Goal: Information Seeking & Learning: Learn about a topic

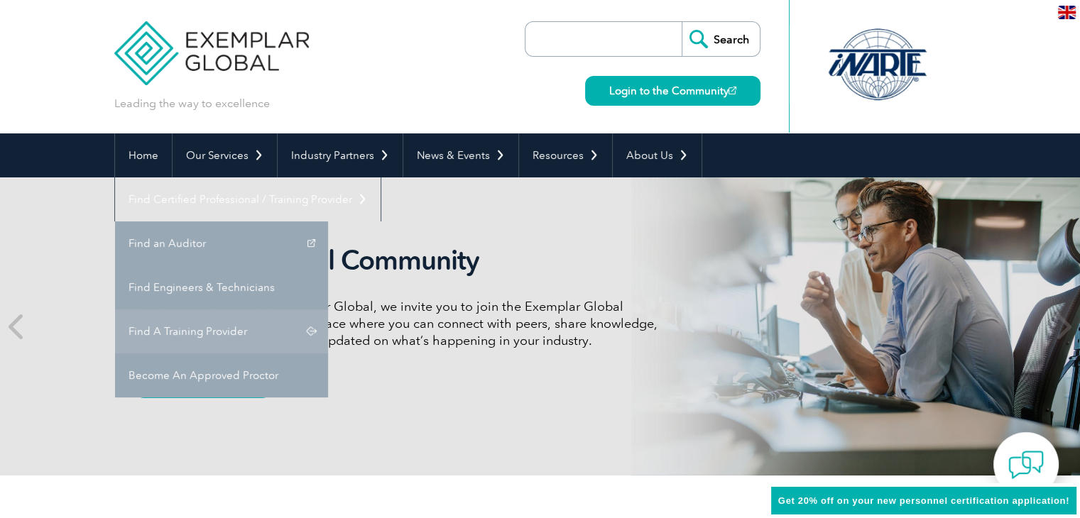
click at [328, 309] on link "Find A Training Provider" at bounding box center [221, 331] width 213 height 44
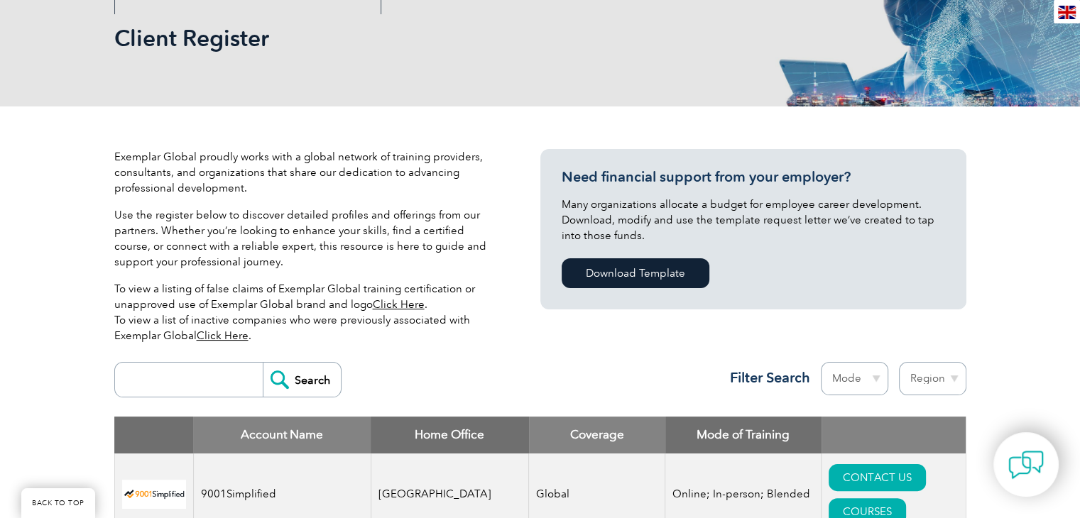
scroll to position [355, 0]
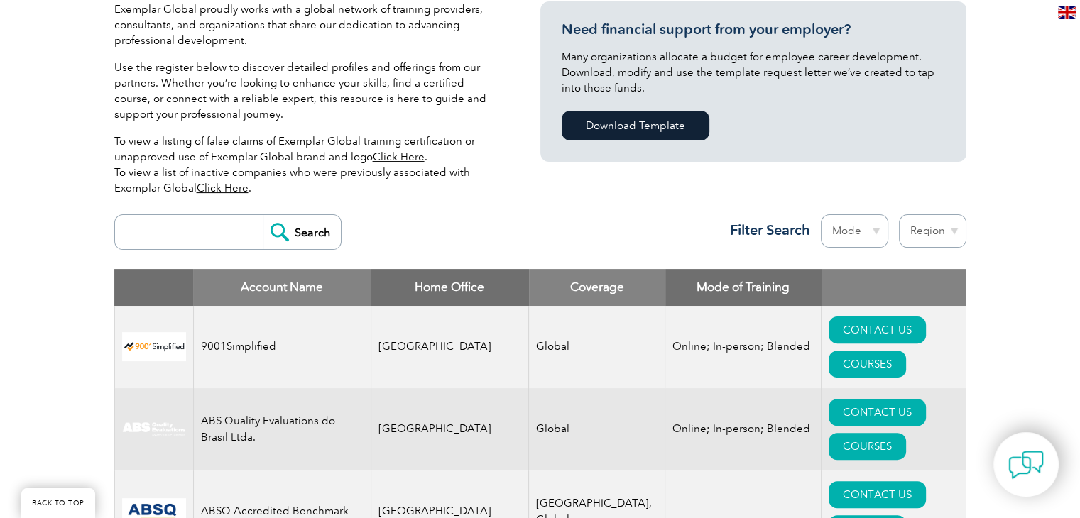
click at [163, 241] on input "search" at bounding box center [192, 232] width 141 height 34
type input "biqs"
click at [281, 237] on input "Search" at bounding box center [302, 232] width 78 height 34
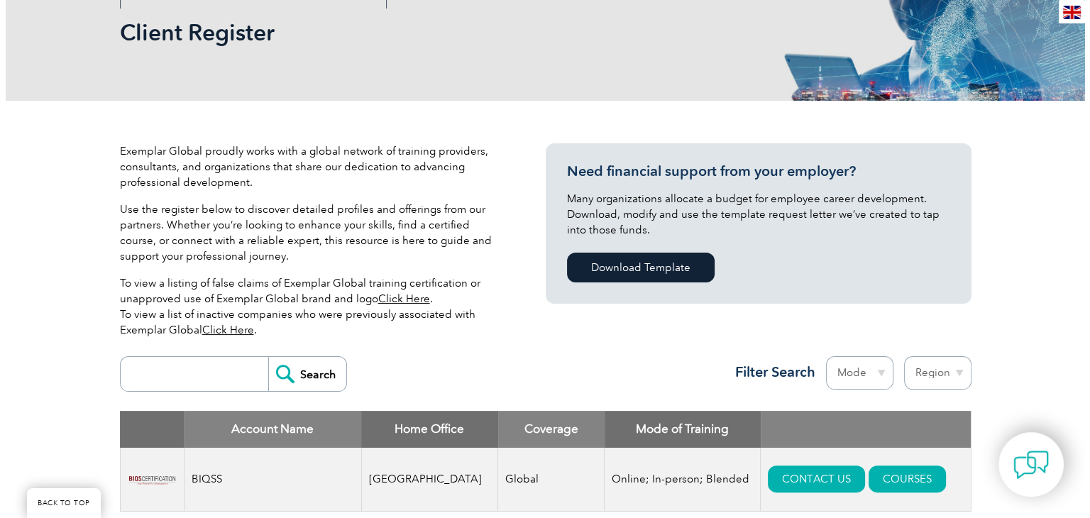
scroll to position [355, 0]
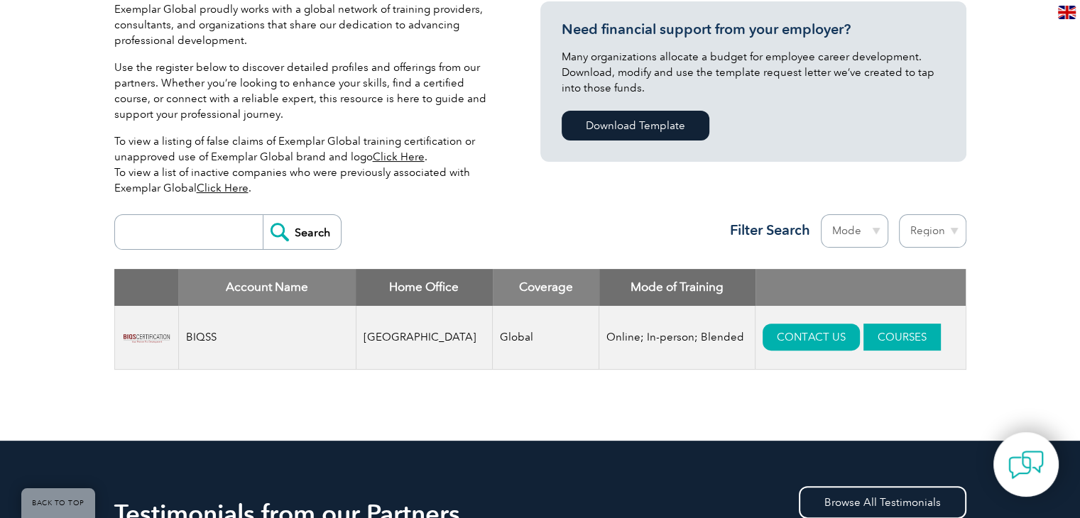
click at [867, 338] on link "COURSES" at bounding box center [901, 337] width 77 height 27
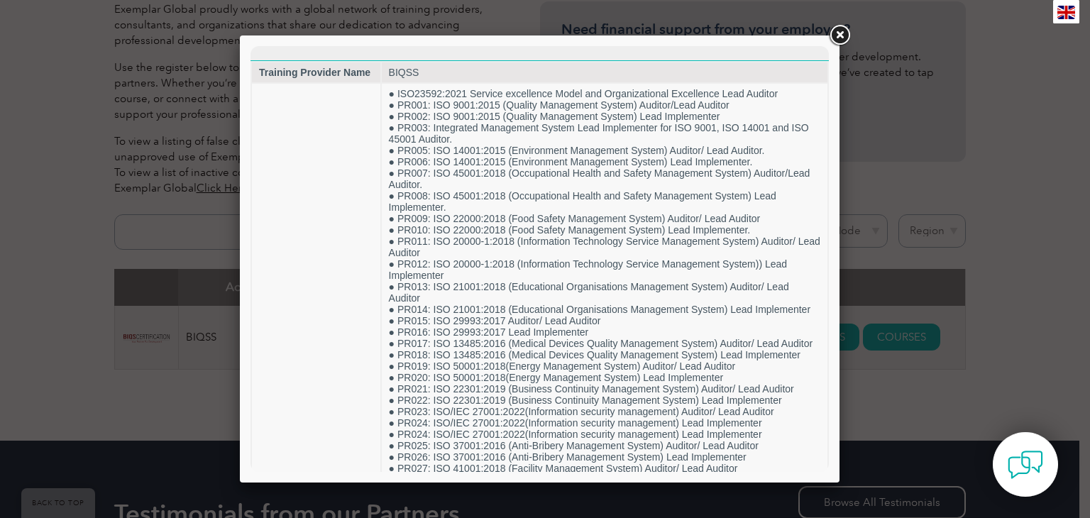
scroll to position [0, 0]
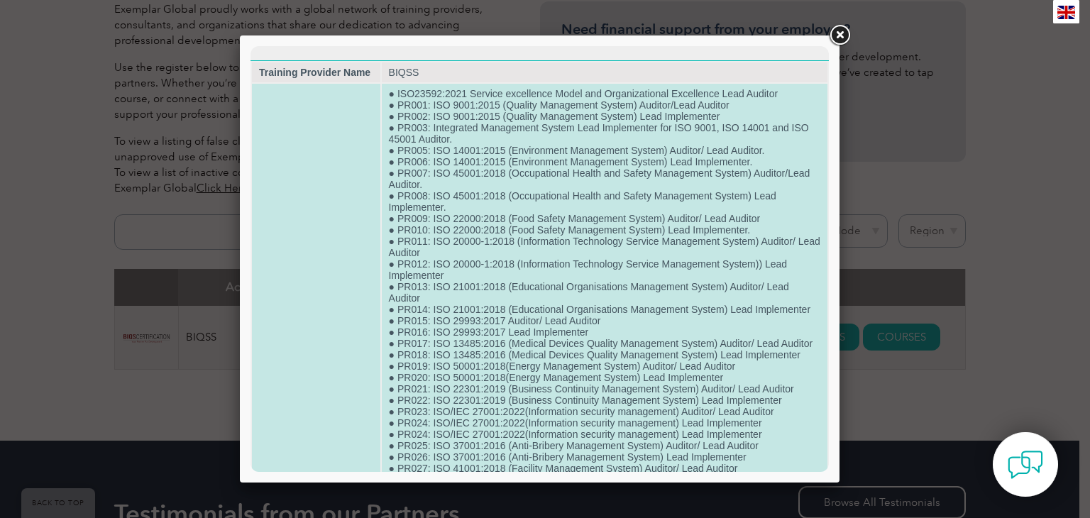
copy td "● ISO23592:2021 Service excellence Model and Organizational Excellence Lead Aud…"
